Goal: Find specific page/section: Find specific page/section

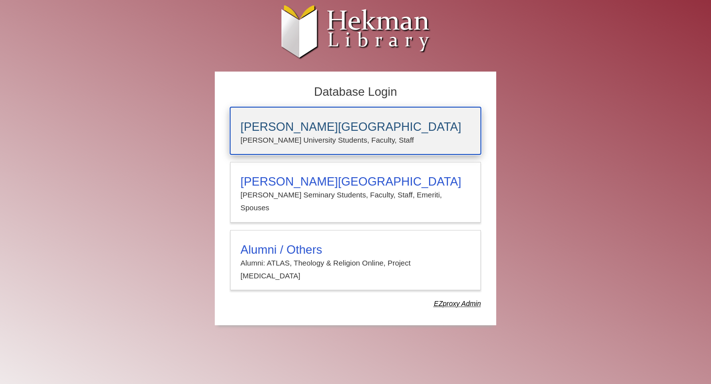
click at [321, 119] on div "[PERSON_NAME][GEOGRAPHIC_DATA] [PERSON_NAME] University Students, Faculty, Staff" at bounding box center [355, 130] width 251 height 47
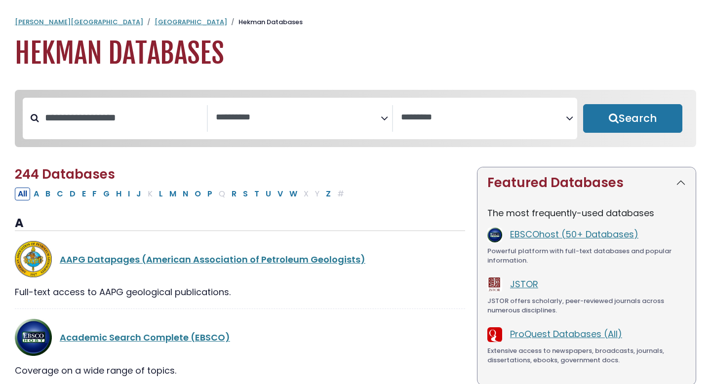
select select "Database Subject Filter"
select select "Database Vendors Filter"
click at [530, 237] on link "EBSCOhost (50+ Databases)" at bounding box center [574, 234] width 128 height 12
